Goal: Download file/media

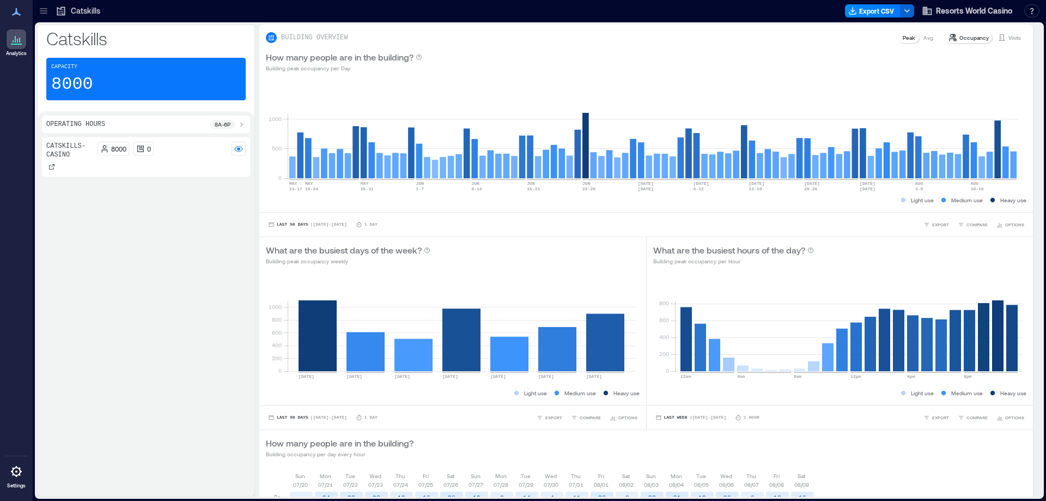
click at [863, 18] on div "Export CSV Resorts World Casino Resources API Documentation Help Center Contact…" at bounding box center [944, 10] width 199 height 17
click at [866, 11] on button "Export CSV" at bounding box center [873, 10] width 56 height 13
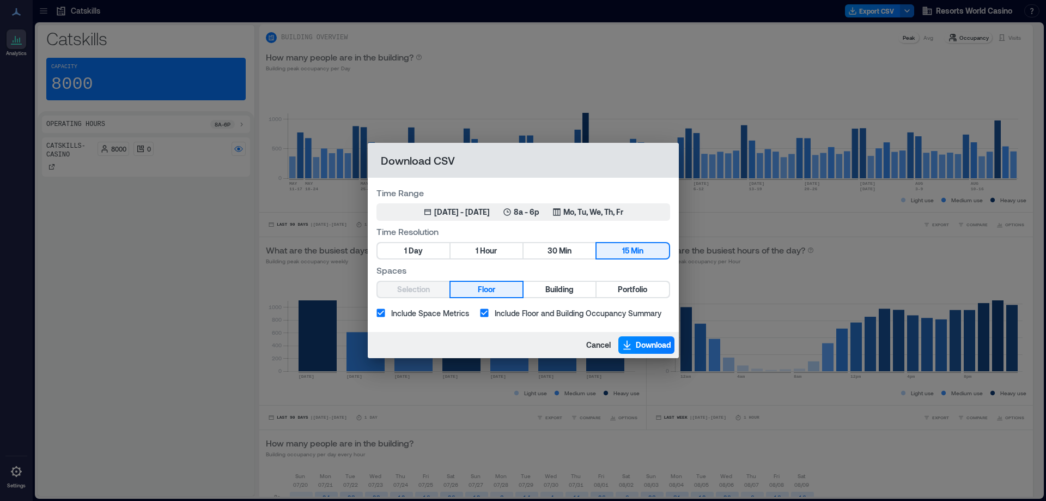
click at [506, 244] on button "1 Hour" at bounding box center [487, 250] width 72 height 15
click at [623, 289] on span "Portfolio" at bounding box center [632, 290] width 29 height 14
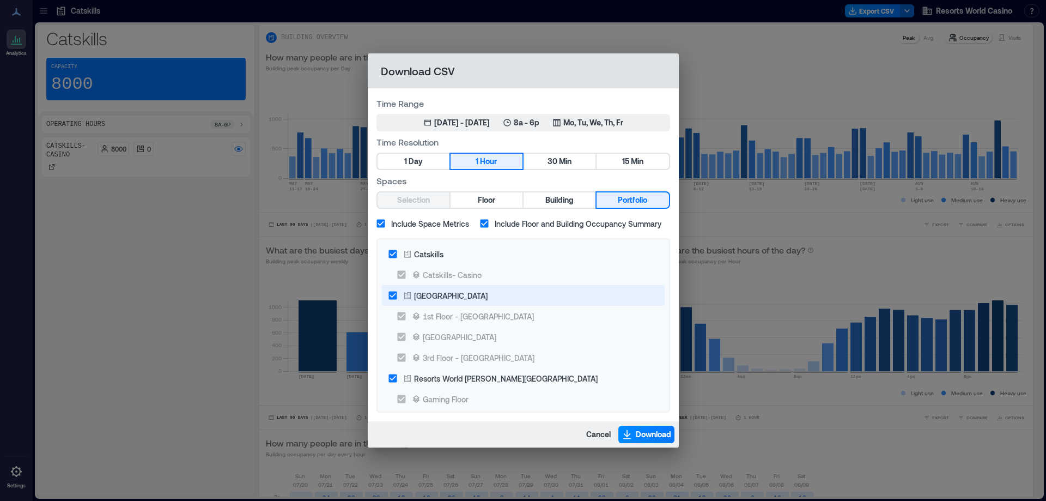
click at [466, 299] on div "[GEOGRAPHIC_DATA]" at bounding box center [451, 295] width 74 height 11
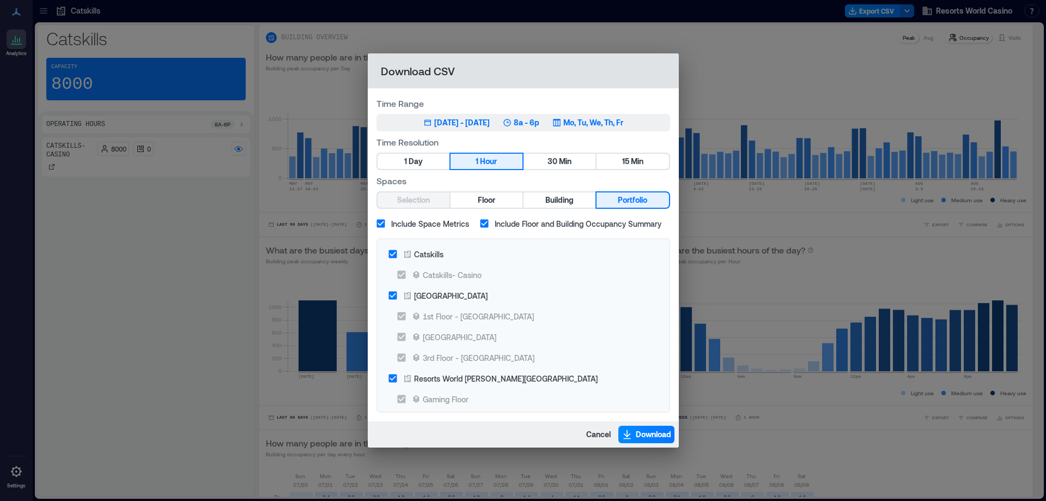
click at [479, 380] on div "Resorts World [PERSON_NAME][GEOGRAPHIC_DATA]" at bounding box center [506, 378] width 184 height 11
click at [518, 122] on div "May 16, 2025 - [DATE] 8a - 6p Mo, Tu, We, Th, Fr" at bounding box center [523, 122] width 200 height 11
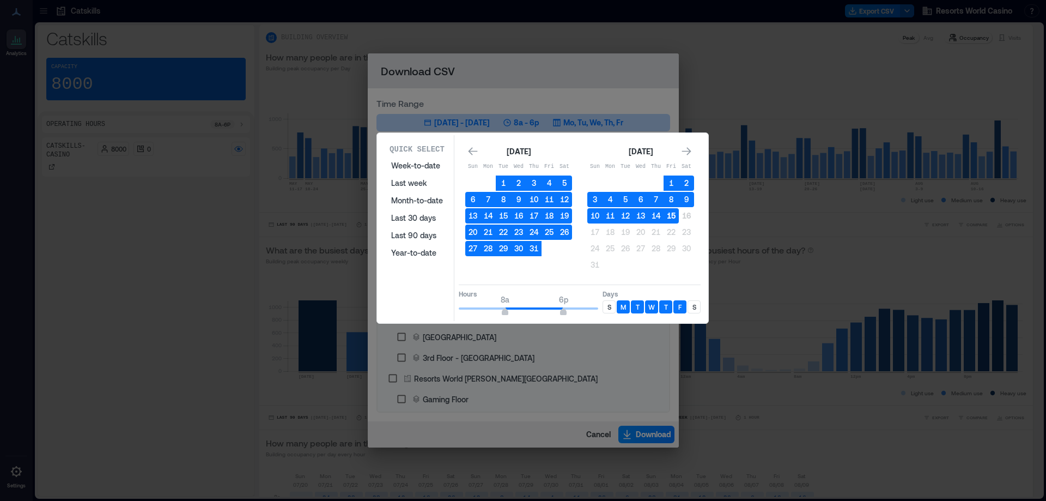
click at [670, 220] on button "15" at bounding box center [671, 215] width 15 height 15
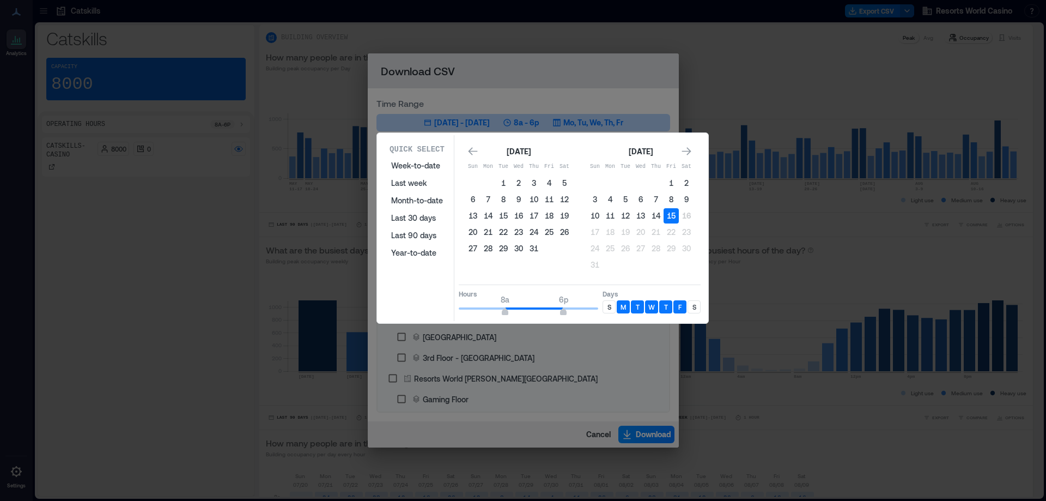
click at [606, 308] on div "S" at bounding box center [609, 306] width 13 height 13
click at [698, 304] on div "S" at bounding box center [694, 306] width 13 height 13
type input "*"
drag, startPoint x: 503, startPoint y: 308, endPoint x: 443, endPoint y: 311, distance: 59.4
click at [443, 311] on div "Quick Select Week-to-date Last week Month-to-date Last 30 days Last 90 days Yea…" at bounding box center [542, 228] width 325 height 186
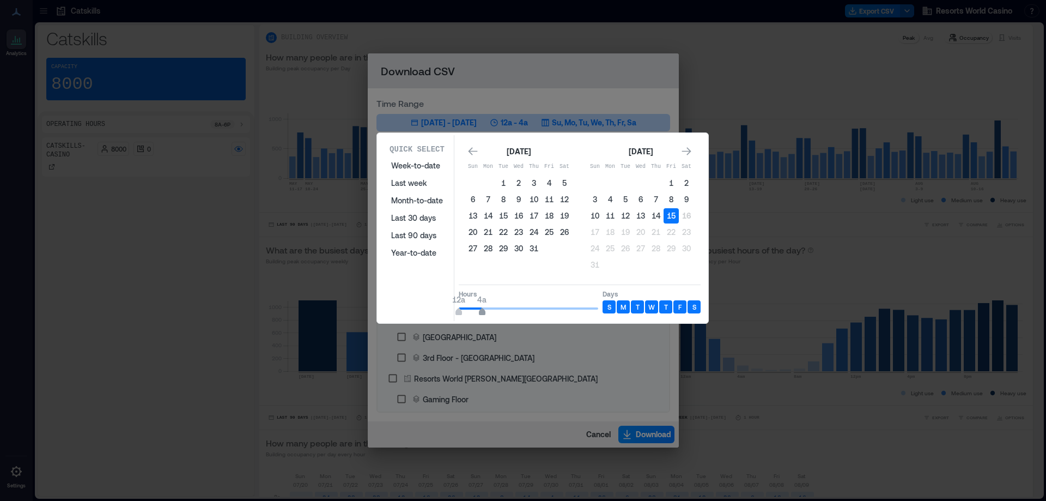
type input "*"
drag, startPoint x: 514, startPoint y: 311, endPoint x: 494, endPoint y: 312, distance: 19.6
click at [494, 312] on span "12a 6a" at bounding box center [528, 308] width 139 height 16
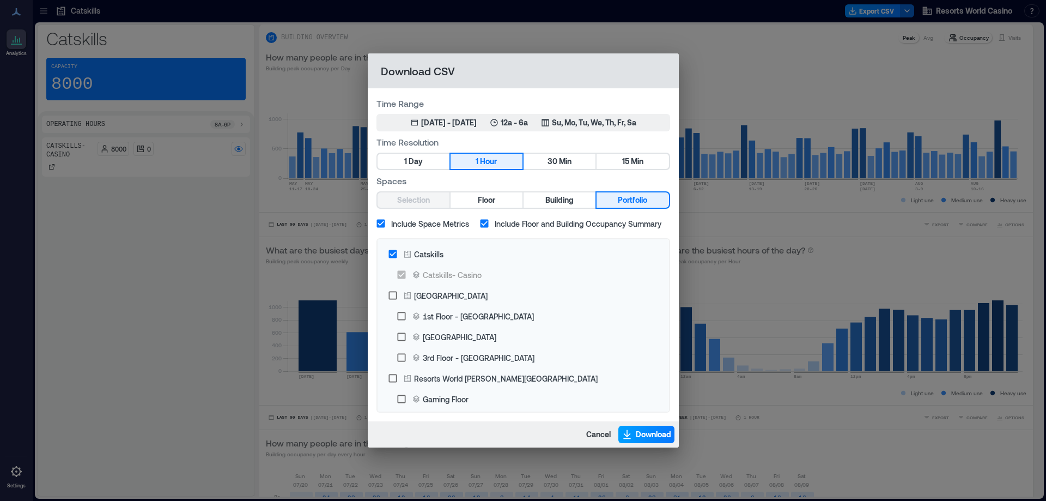
click at [634, 430] on button "Download" at bounding box center [646, 434] width 56 height 17
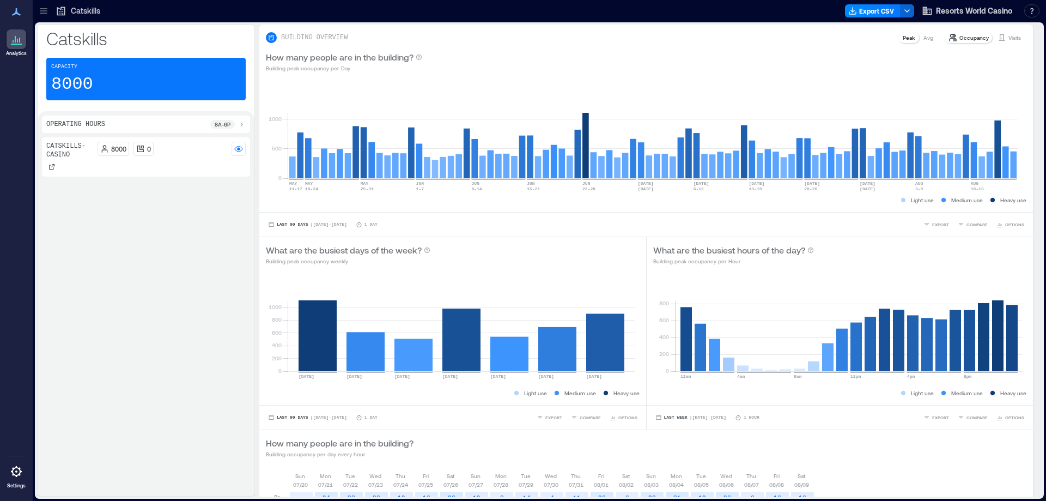
click at [751, 21] on div "Catskills Export CSV Resorts World Casino Resources API Documentation Help Cent…" at bounding box center [539, 11] width 1013 height 22
drag, startPoint x: 844, startPoint y: 8, endPoint x: 851, endPoint y: 10, distance: 6.9
click at [845, 8] on div "Catskills Export CSV Resorts World Casino Resources API Documentation Help Cent…" at bounding box center [539, 11] width 1013 height 22
click at [852, 10] on icon "button" at bounding box center [852, 11] width 9 height 9
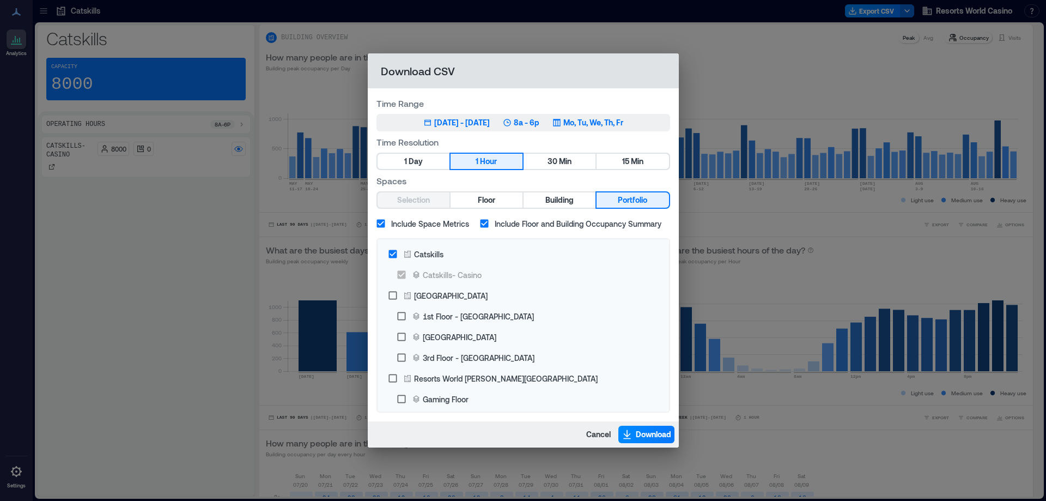
click at [538, 122] on p "8a - 6p" at bounding box center [527, 122] width 26 height 11
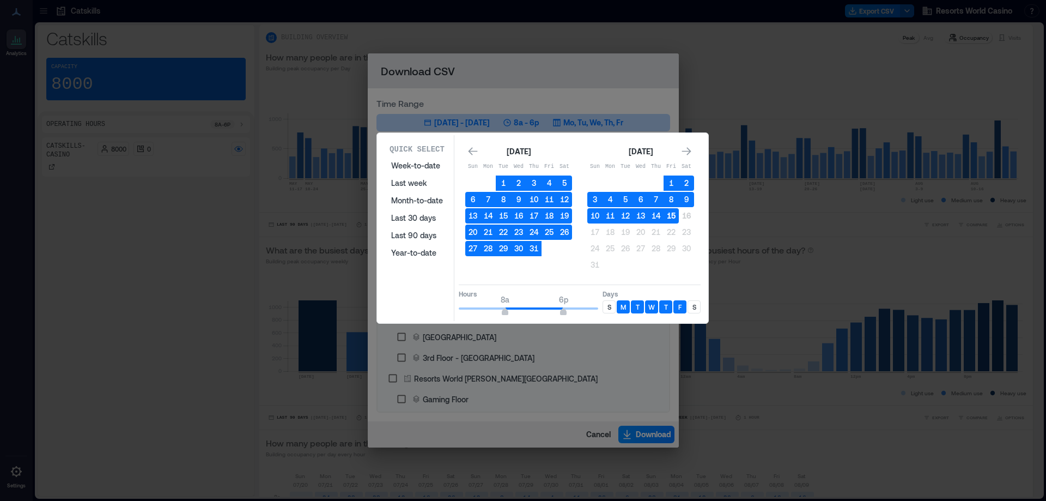
click at [674, 215] on button "15" at bounding box center [671, 215] width 15 height 15
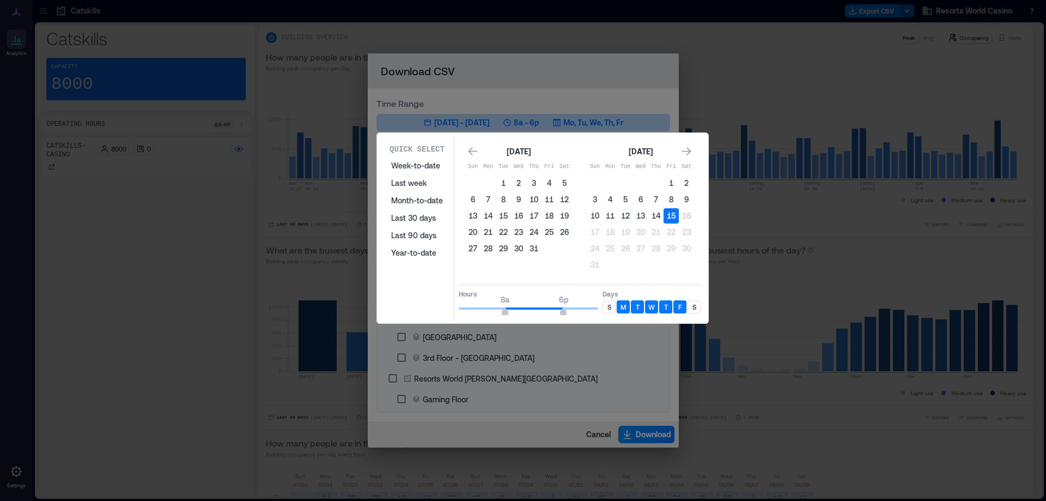
click at [607, 303] on p "S" at bounding box center [609, 306] width 4 height 9
click at [691, 308] on div "S" at bounding box center [694, 306] width 13 height 13
type input "**"
drag, startPoint x: 567, startPoint y: 313, endPoint x: 623, endPoint y: 314, distance: 56.7
click at [623, 314] on div "Hours 8a 12a Days S M T W T F S" at bounding box center [580, 300] width 242 height 32
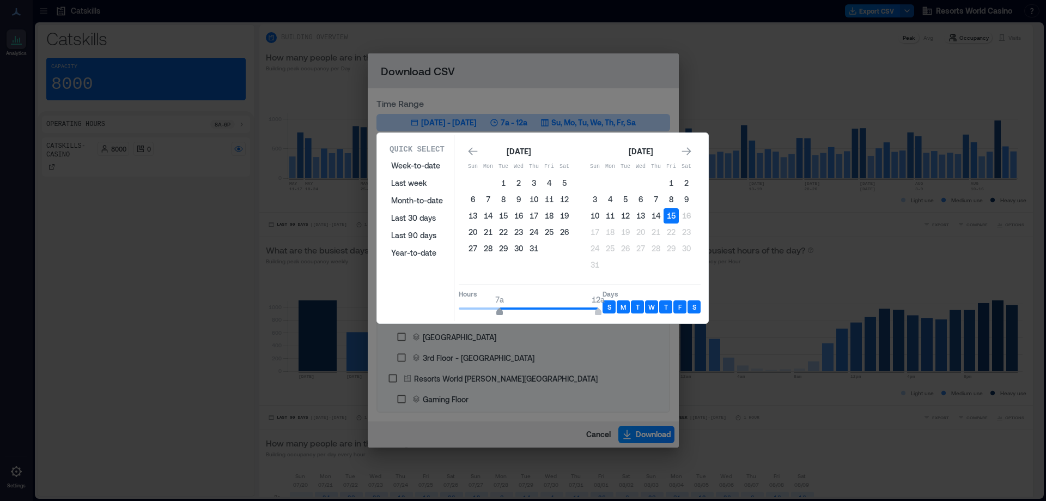
type input "*"
drag, startPoint x: 507, startPoint y: 309, endPoint x: 493, endPoint y: 312, distance: 15.1
click at [493, 312] on span "6a 12a" at bounding box center [528, 308] width 139 height 16
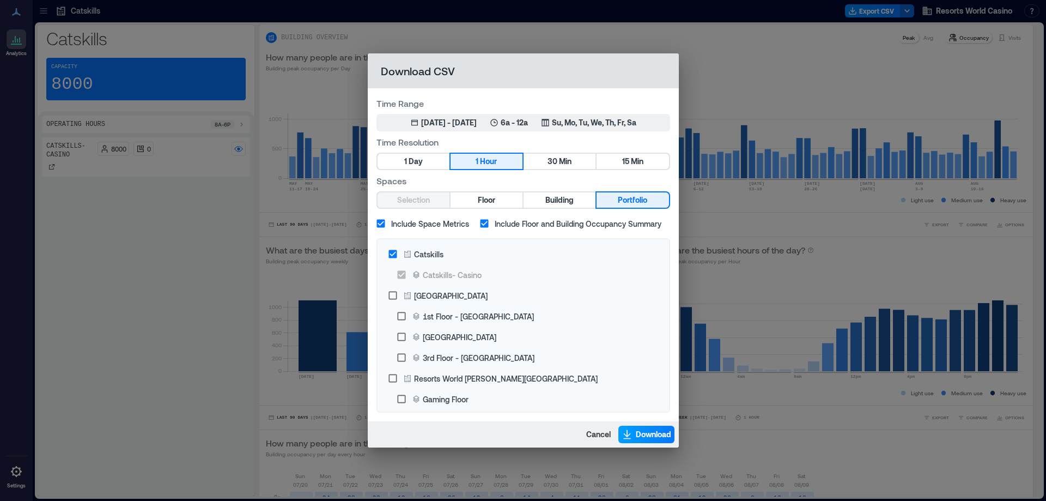
click at [641, 439] on span "Download" at bounding box center [653, 434] width 35 height 11
